Goal: Check status: Check status

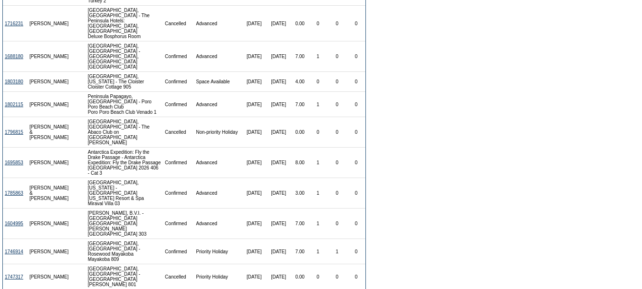
scroll to position [190, 0]
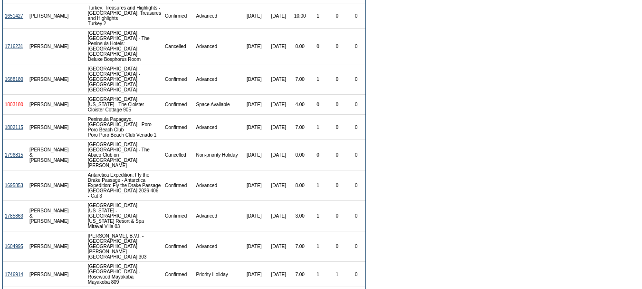
click at [12, 102] on link "1803180" at bounding box center [14, 104] width 19 height 5
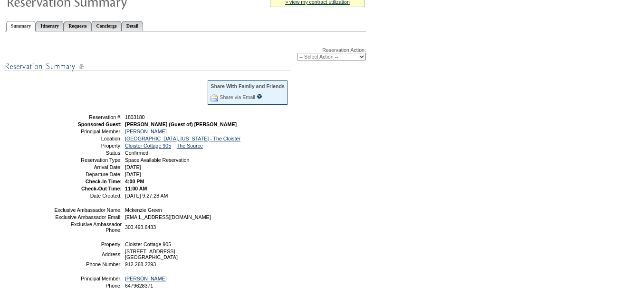
scroll to position [95, 0]
drag, startPoint x: 190, startPoint y: 204, endPoint x: 81, endPoint y: 121, distance: 136.9
click at [81, 121] on tbody "Share With Family and Friends Share via Email Share Reservation Information Ple…" at bounding box center [171, 137] width 235 height 118
copy tbody "Reservation #: 1803180 Sponsored Guest: [PERSON_NAME] (Guest of) [PERSON_NAME] …"
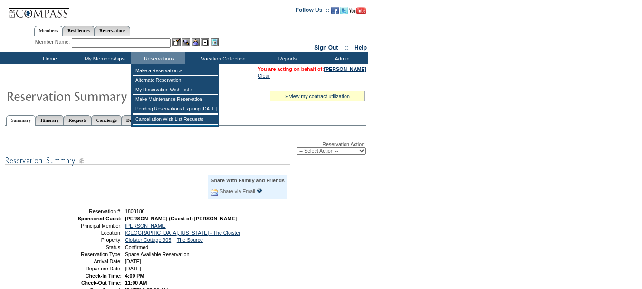
click at [144, 39] on input "text" at bounding box center [121, 43] width 99 height 10
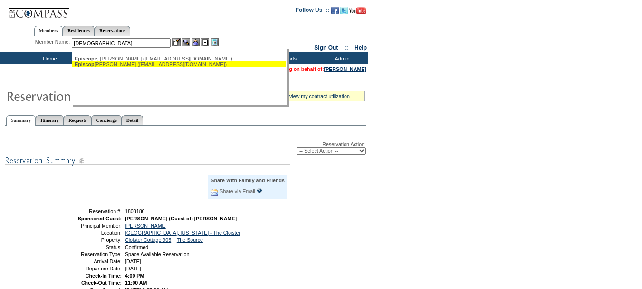
click at [147, 65] on div "Episcop e, [PERSON_NAME] ([EMAIL_ADDRESS][DOMAIN_NAME])" at bounding box center [179, 64] width 209 height 6
type input "[PERSON_NAME] ([EMAIL_ADDRESS][DOMAIN_NAME])"
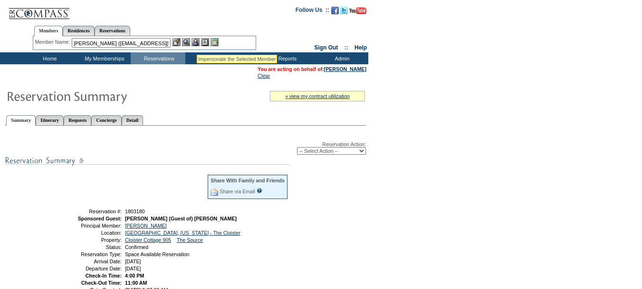
click at [198, 42] on img at bounding box center [196, 42] width 8 height 8
click at [186, 40] on img at bounding box center [186, 42] width 8 height 8
